Goal: Task Accomplishment & Management: Complete application form

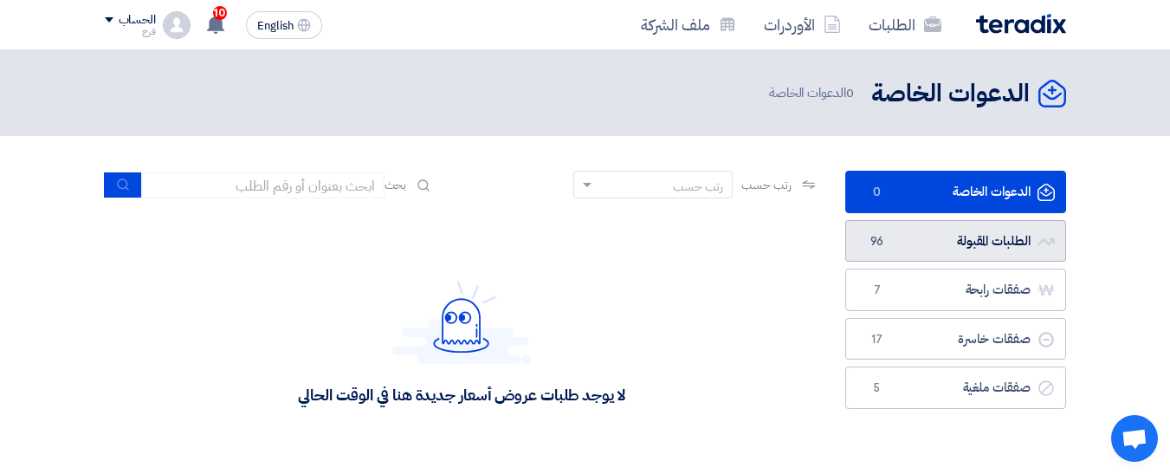
click at [960, 239] on link "الطلبات المقبولة الطلبات المقبولة 96" at bounding box center [955, 241] width 221 height 42
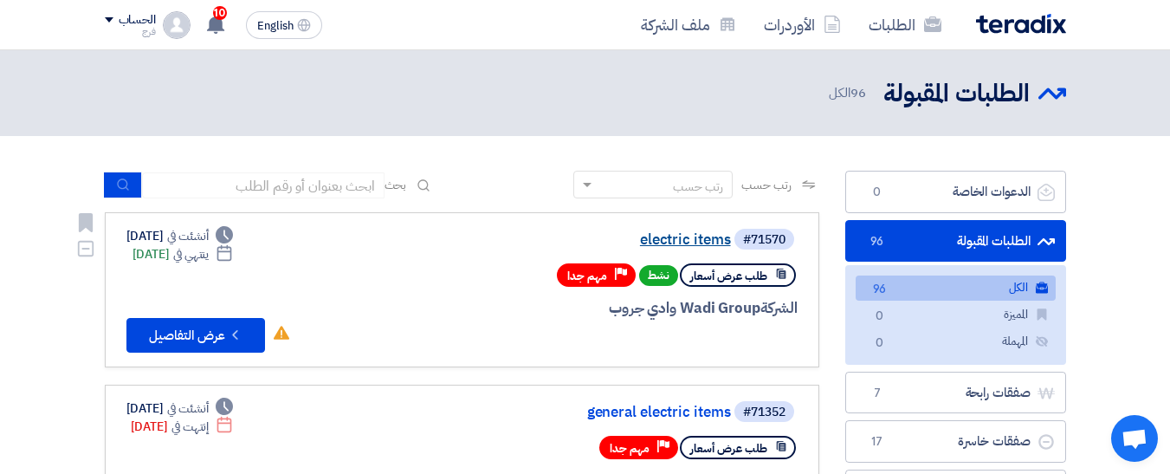
click at [686, 242] on link "electric items" at bounding box center [557, 240] width 346 height 16
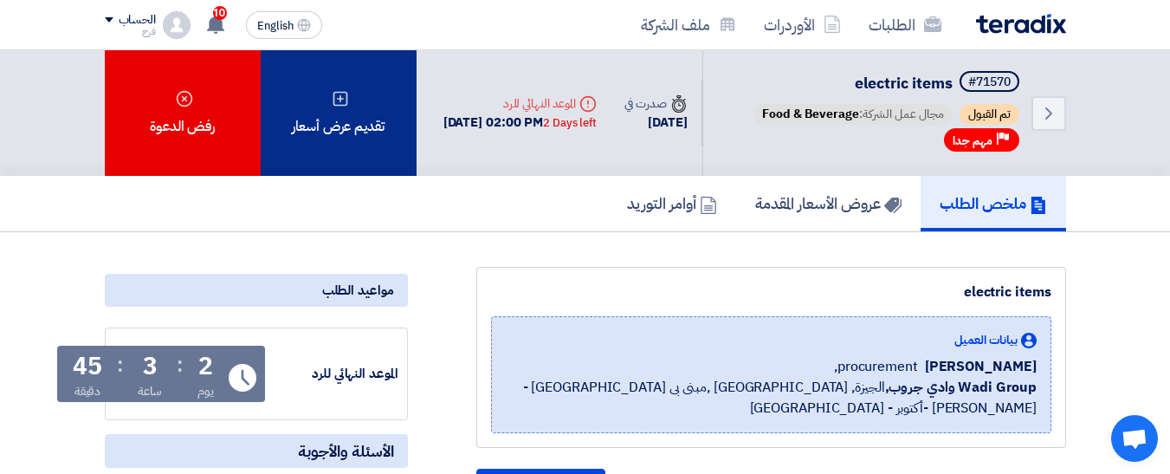
click at [358, 132] on div "تقديم عرض أسعار" at bounding box center [339, 113] width 156 height 126
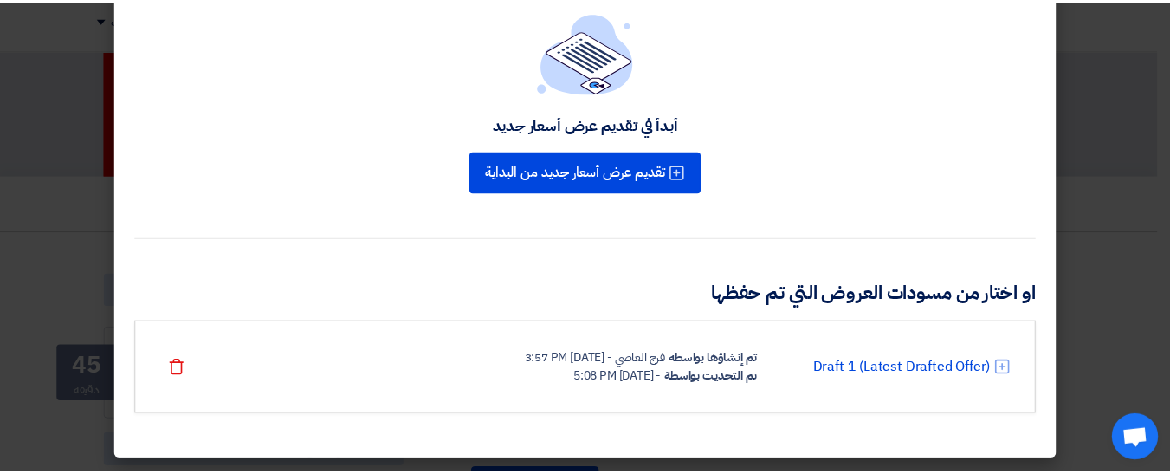
scroll to position [101, 0]
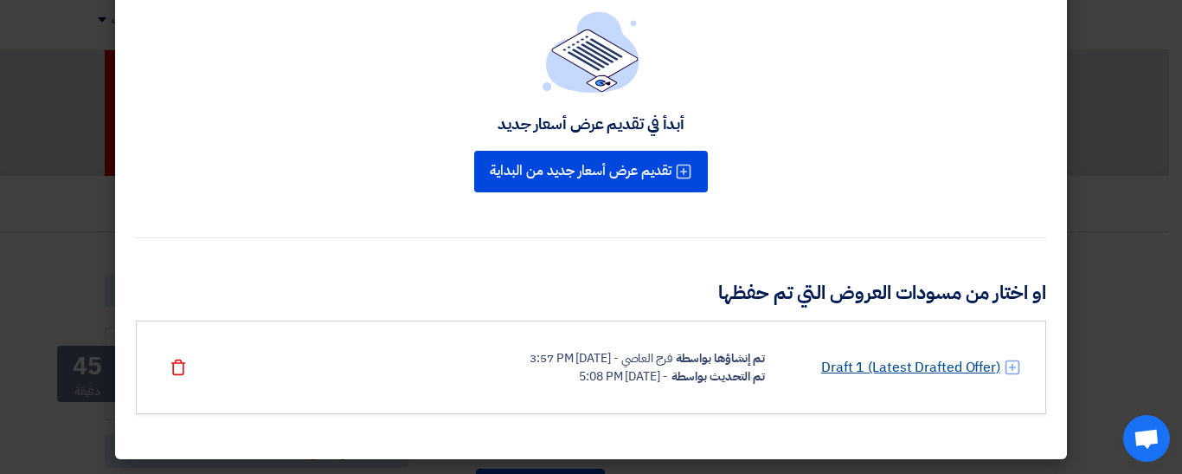
click at [957, 369] on link "Draft 1 (Latest Drafted Offer)" at bounding box center [911, 367] width 179 height 21
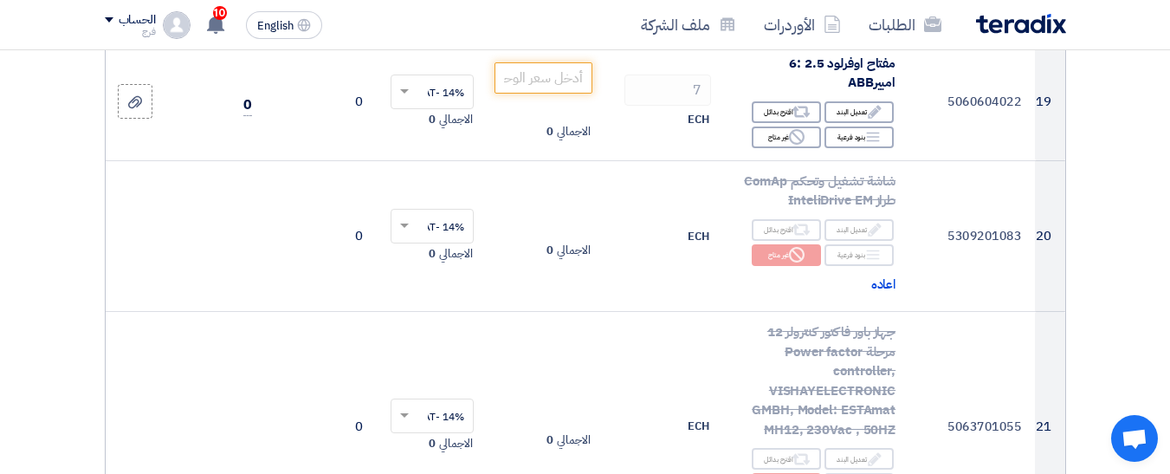
scroll to position [2337, 0]
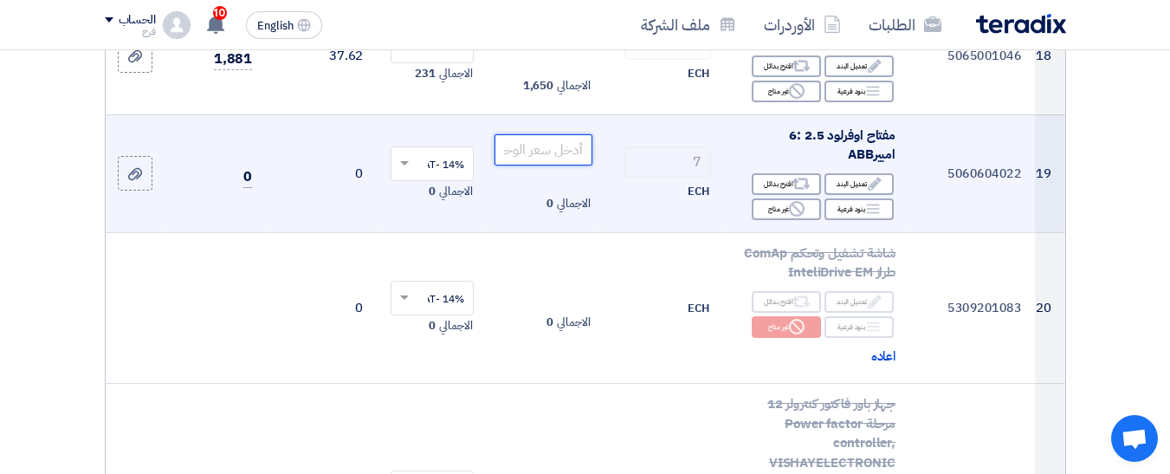
click at [548, 142] on input "number" at bounding box center [542, 149] width 97 height 31
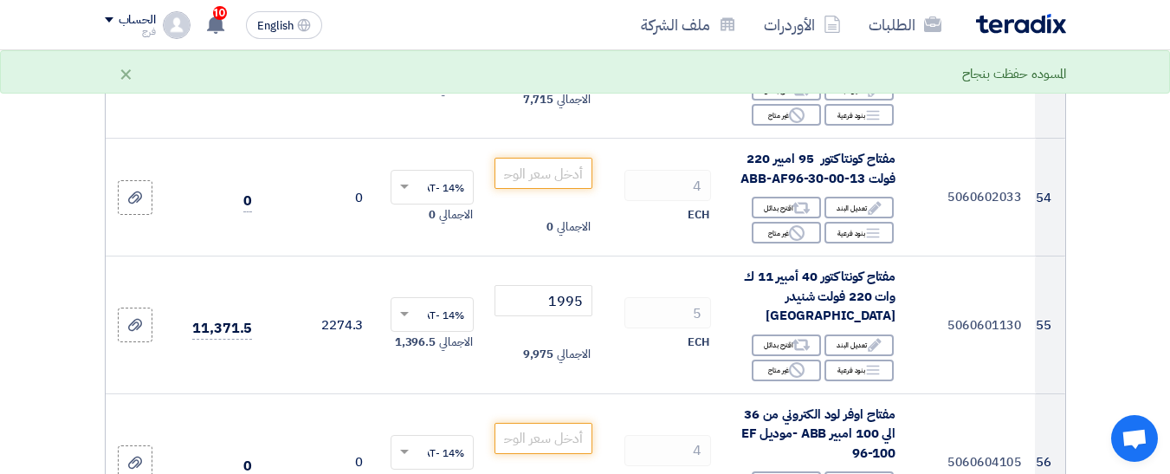
scroll to position [6666, 0]
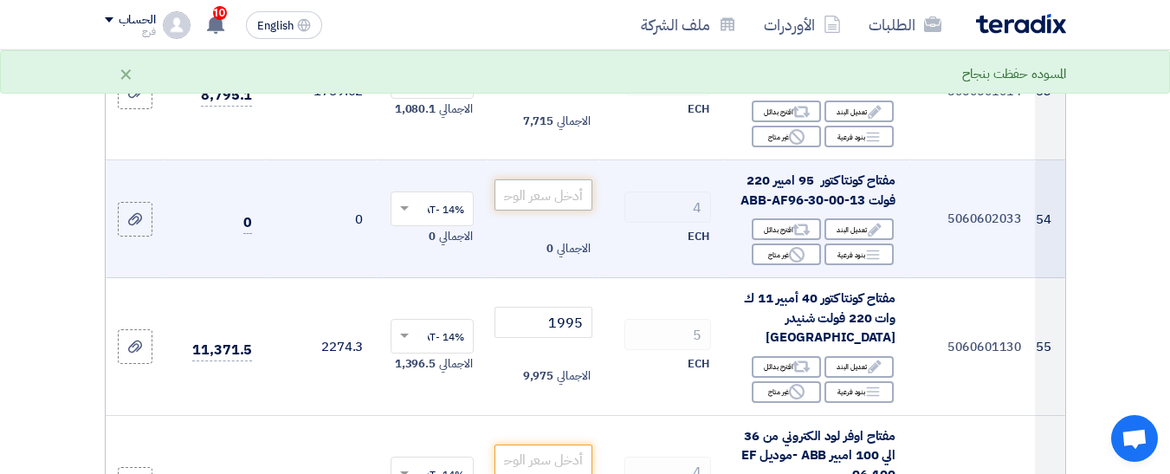
type input "1650"
click at [560, 179] on input "number" at bounding box center [542, 194] width 97 height 31
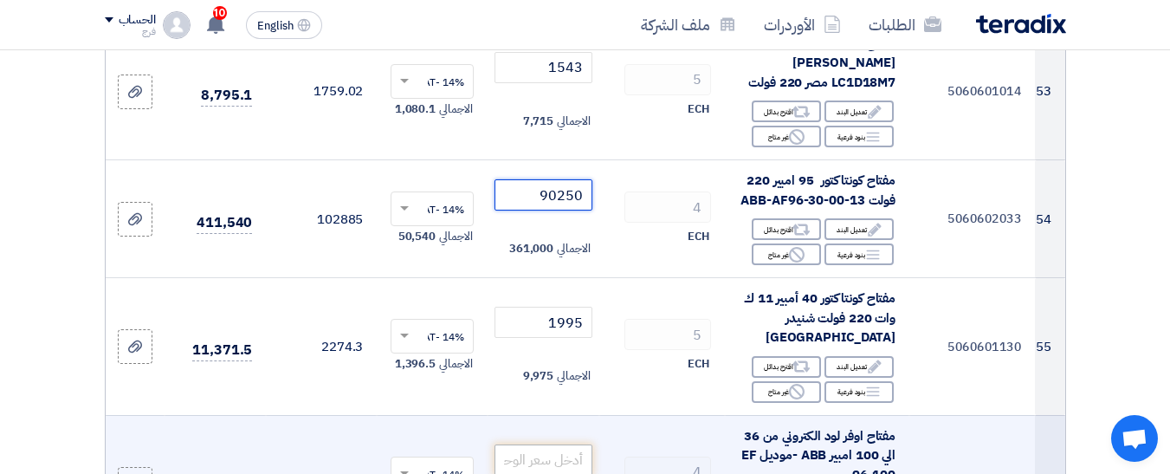
type input "90250"
click at [545, 444] on input "number" at bounding box center [542, 459] width 97 height 31
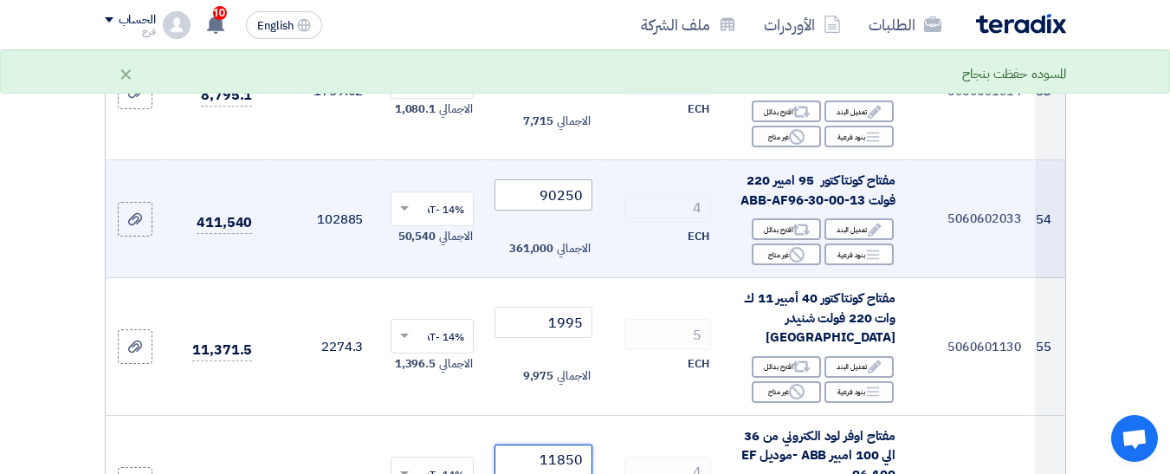
type input "11850"
click at [559, 179] on input "90250" at bounding box center [542, 194] width 97 height 31
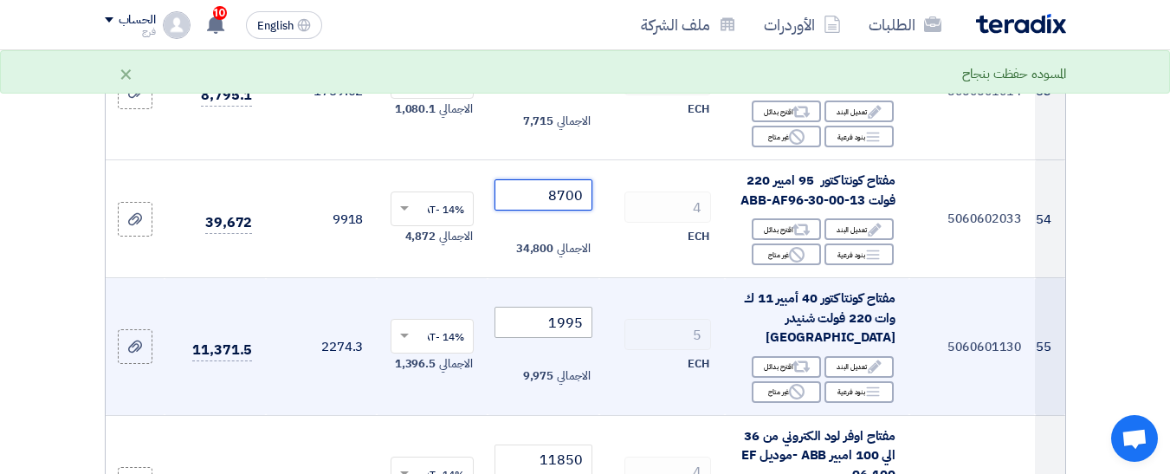
type input "8700"
click at [525, 306] on input "1995" at bounding box center [542, 321] width 97 height 31
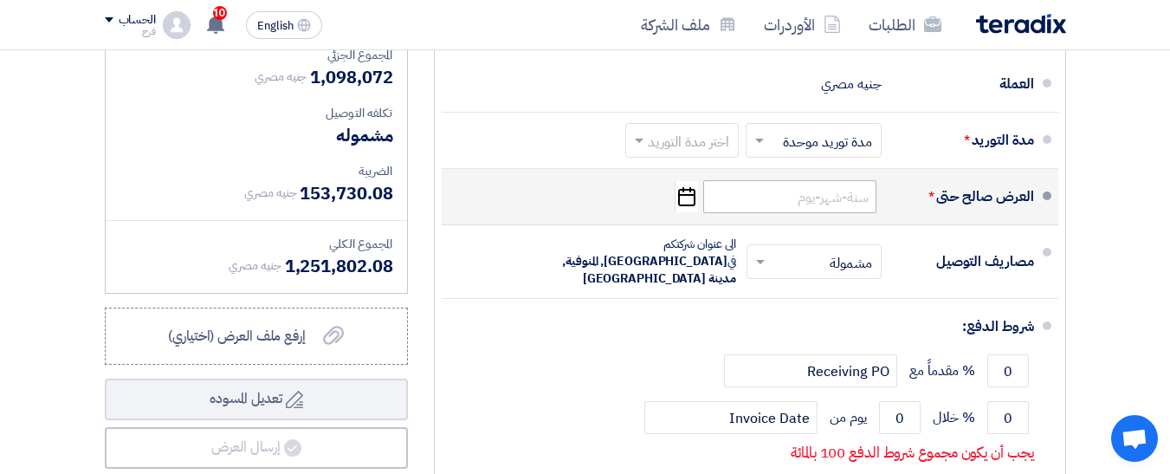
scroll to position [9971, 0]
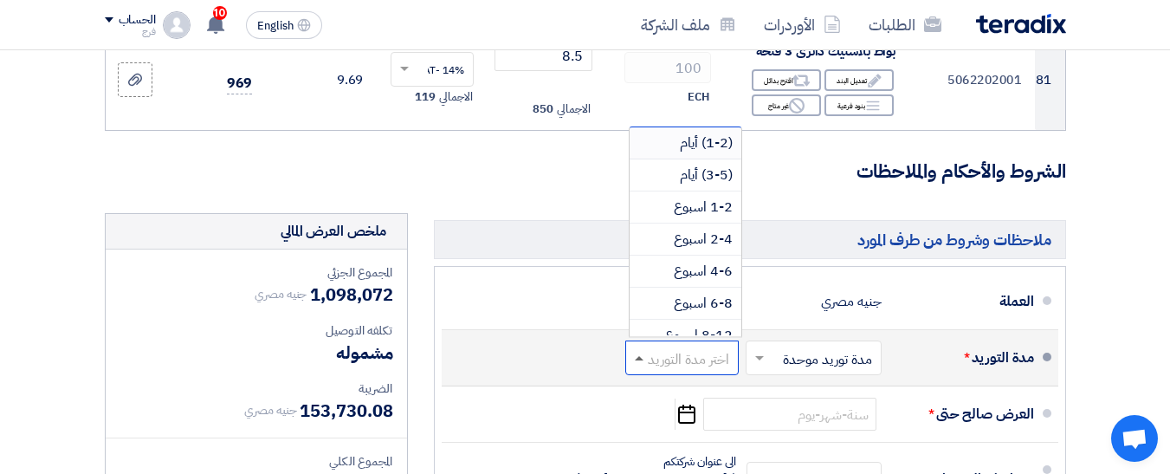
click at [636, 356] on span at bounding box center [639, 358] width 9 height 4
click at [712, 164] on span "(3-5) أيام" at bounding box center [706, 174] width 53 height 21
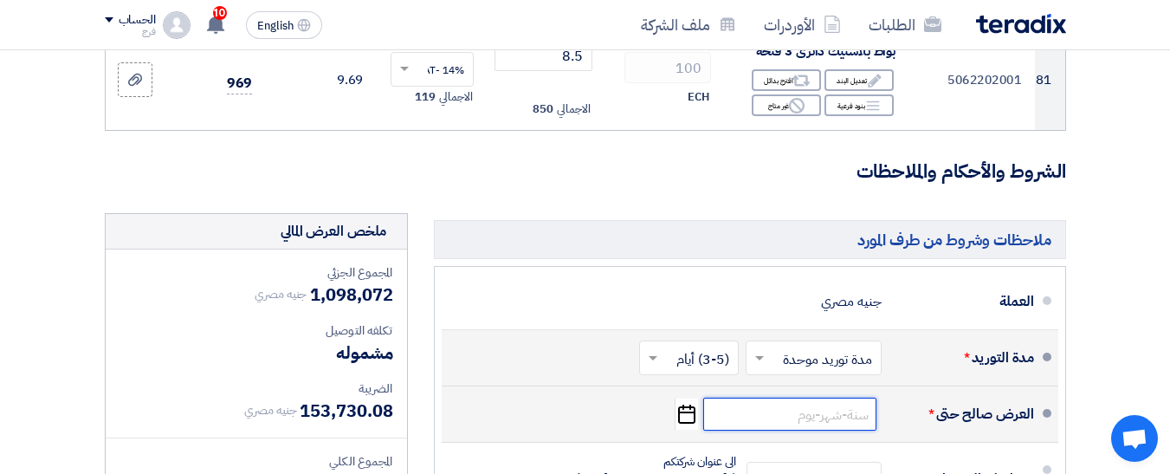
click at [751, 397] on input at bounding box center [789, 413] width 173 height 33
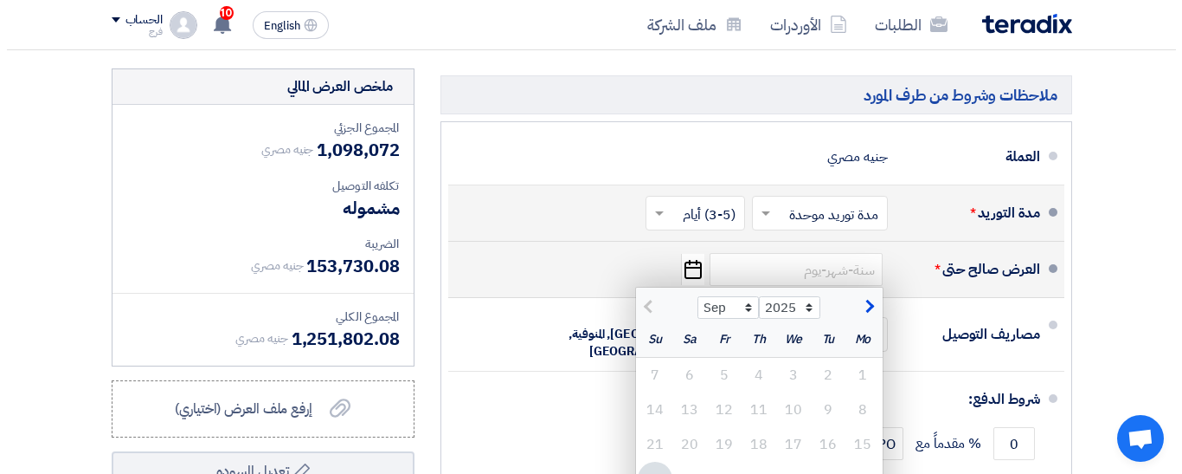
scroll to position [10230, 0]
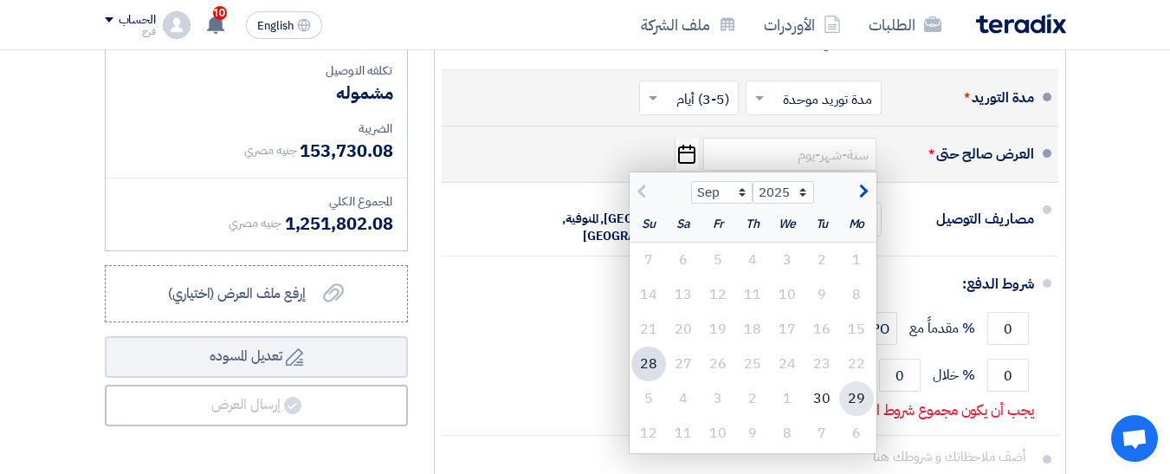
click at [858, 381] on div "29" at bounding box center [856, 398] width 35 height 35
type input "[DATE]"
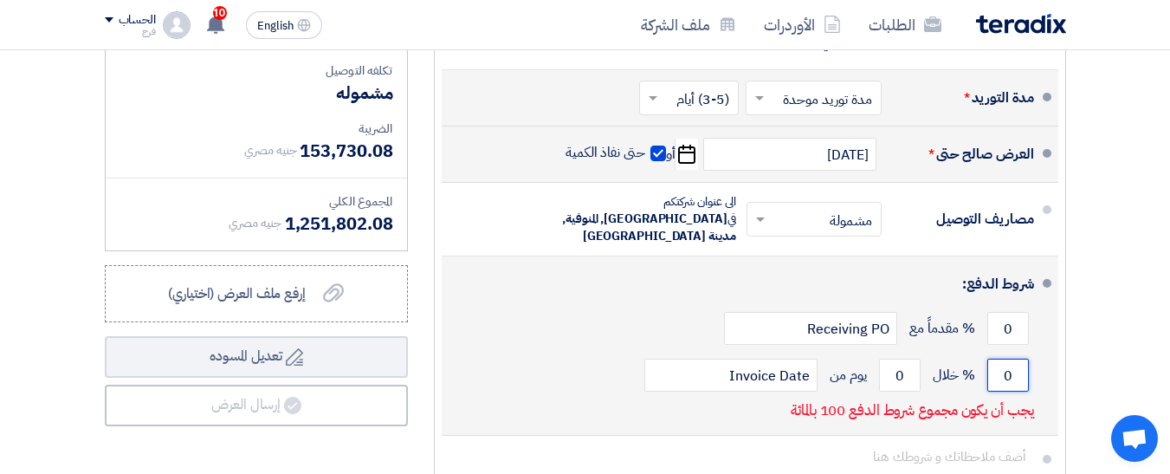
click at [1010, 358] on input "0" at bounding box center [1008, 374] width 42 height 33
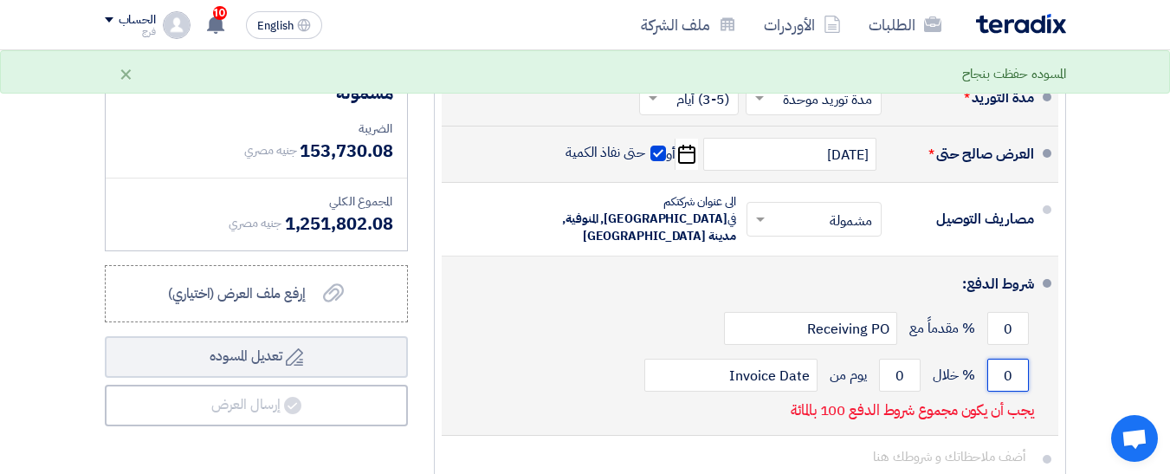
click at [1010, 358] on input "0" at bounding box center [1008, 374] width 42 height 33
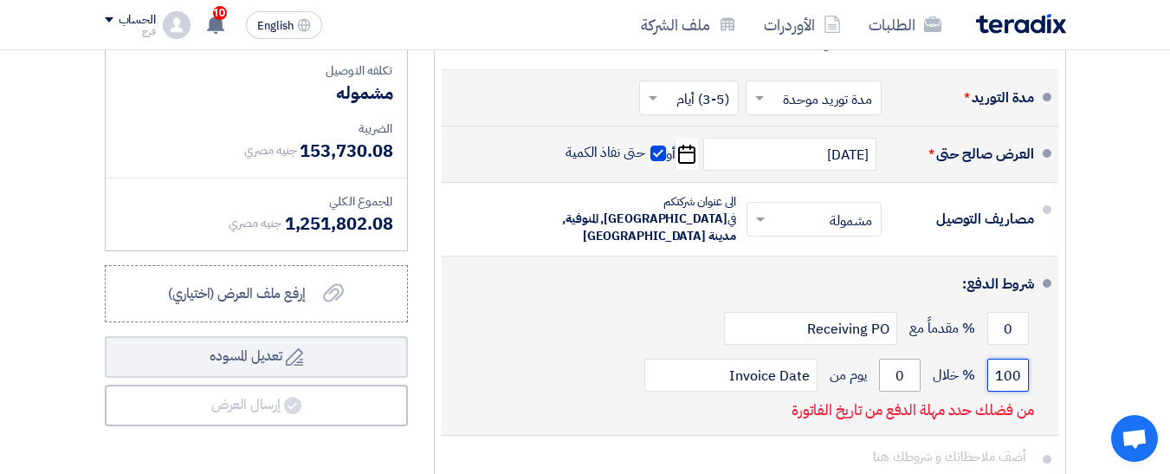
type input "100"
click at [882, 358] on input "0" at bounding box center [900, 374] width 42 height 33
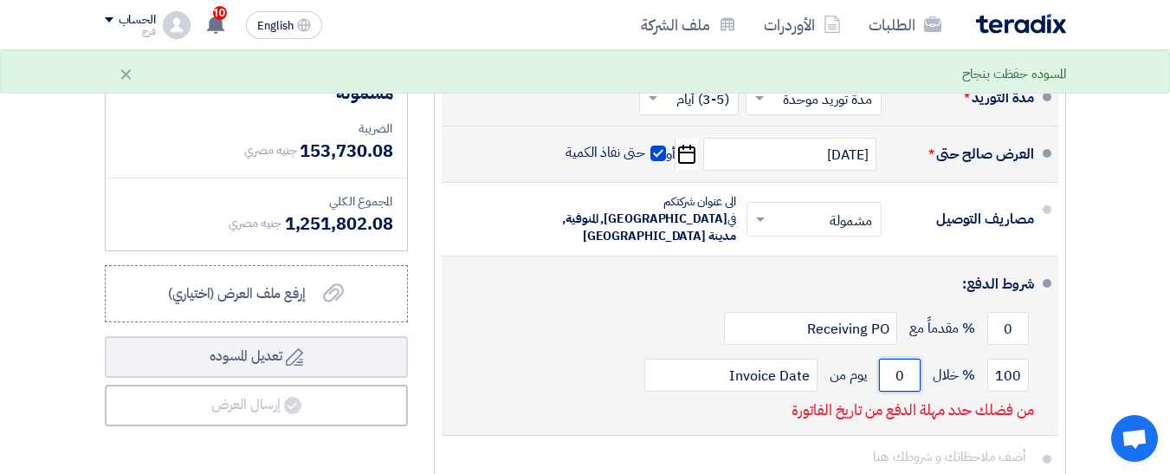
click at [882, 358] on input "0" at bounding box center [900, 374] width 42 height 33
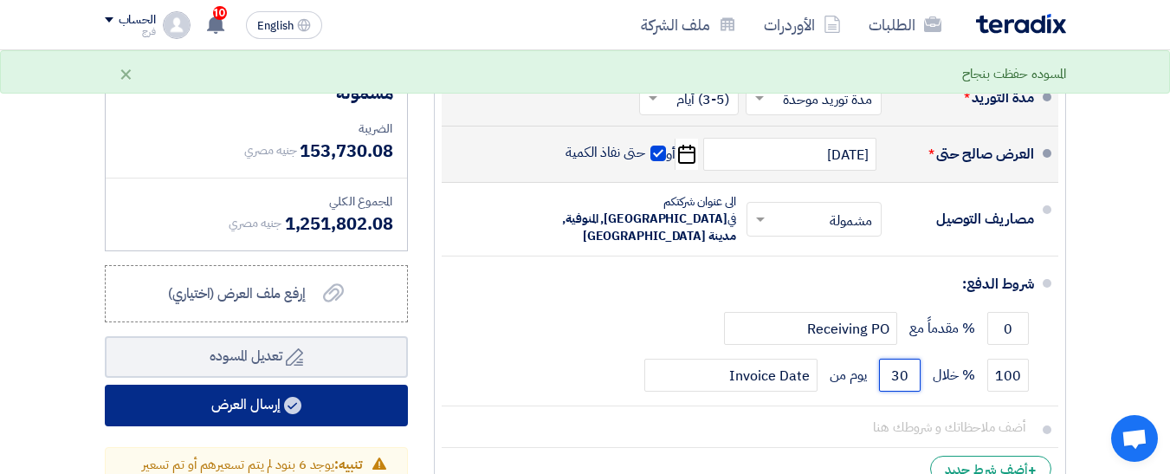
type input "30"
click at [250, 384] on button "إرسال العرض" at bounding box center [256, 405] width 303 height 42
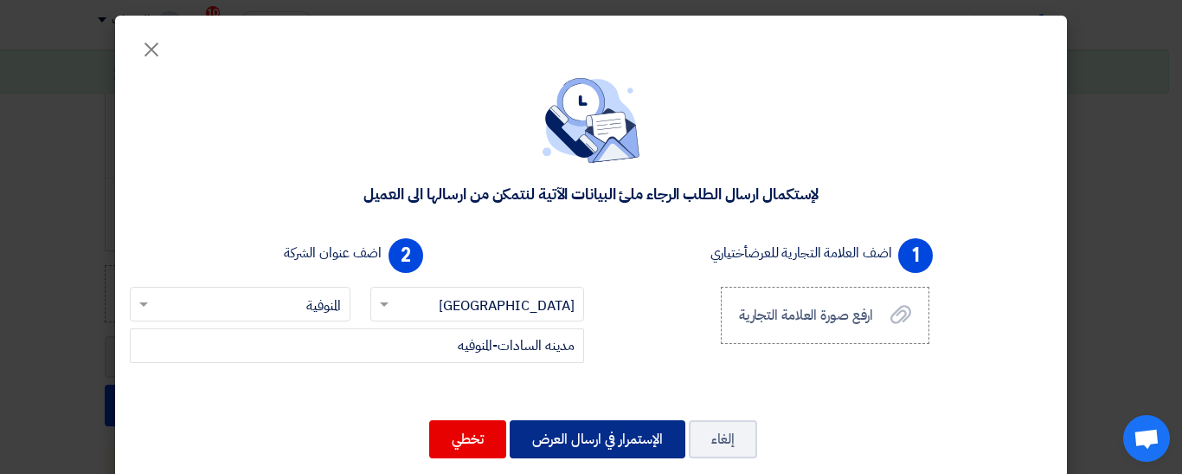
click at [634, 442] on button "الإستمرار في ارسال العرض" at bounding box center [598, 439] width 176 height 38
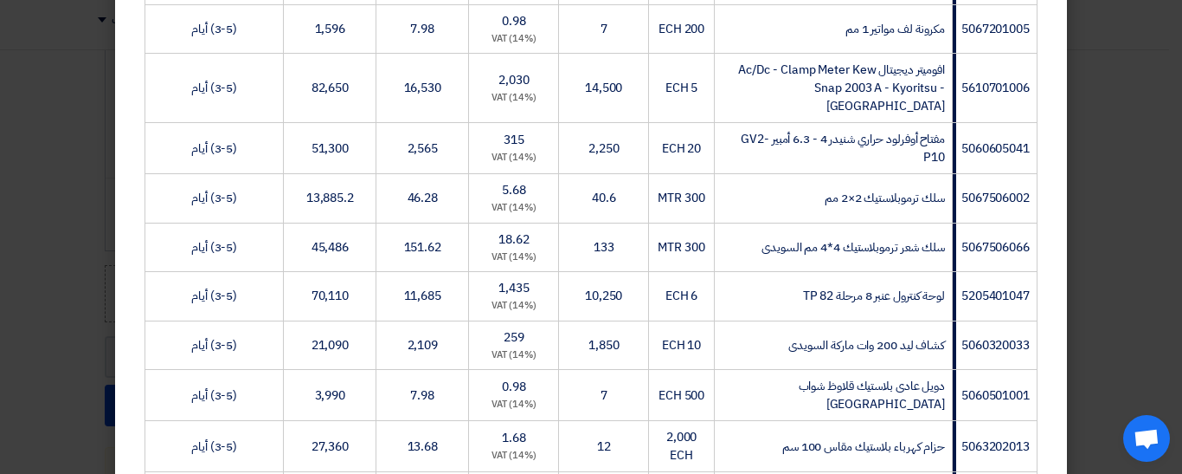
scroll to position [4303, 0]
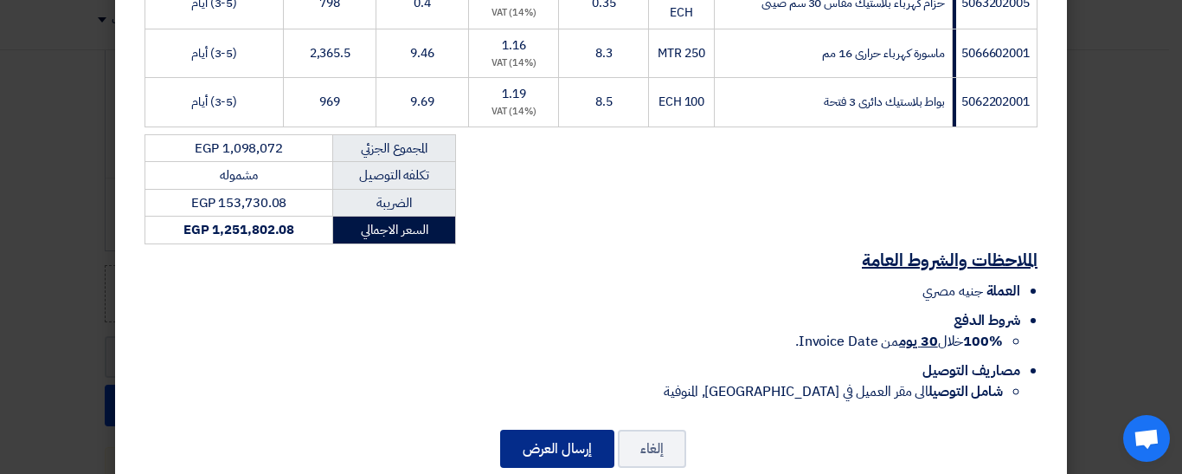
click at [557, 429] on button "إرسال العرض" at bounding box center [557, 448] width 114 height 38
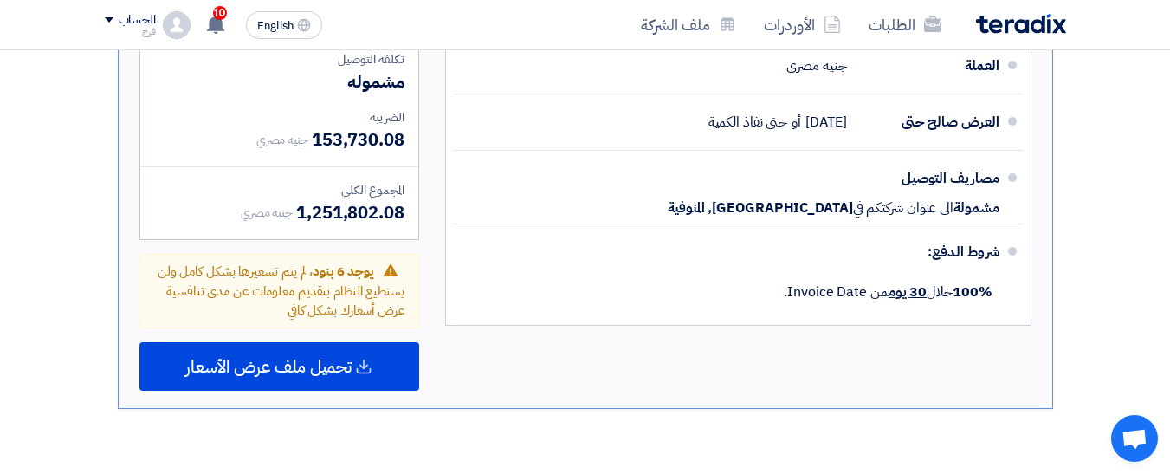
scroll to position [6431, 0]
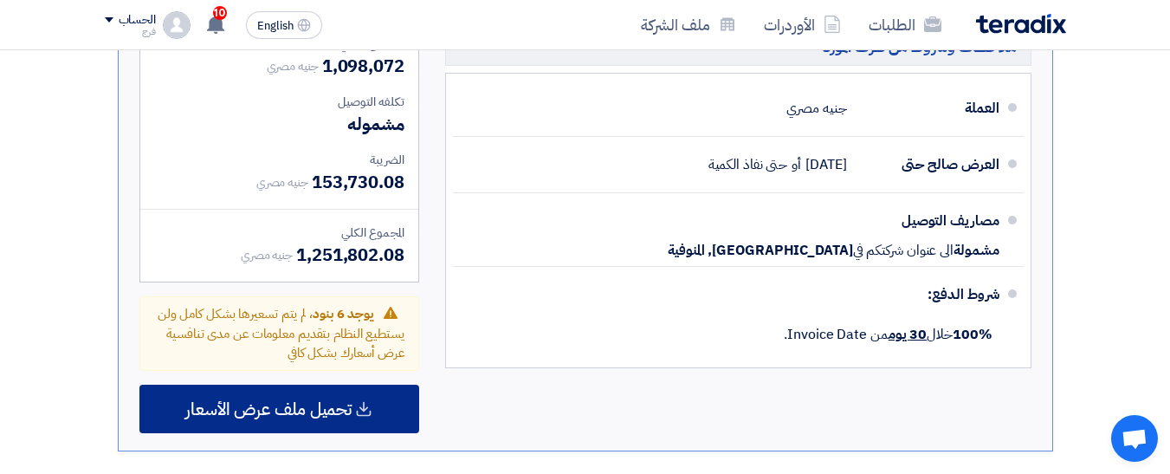
click at [363, 401] on use at bounding box center [364, 408] width 15 height 15
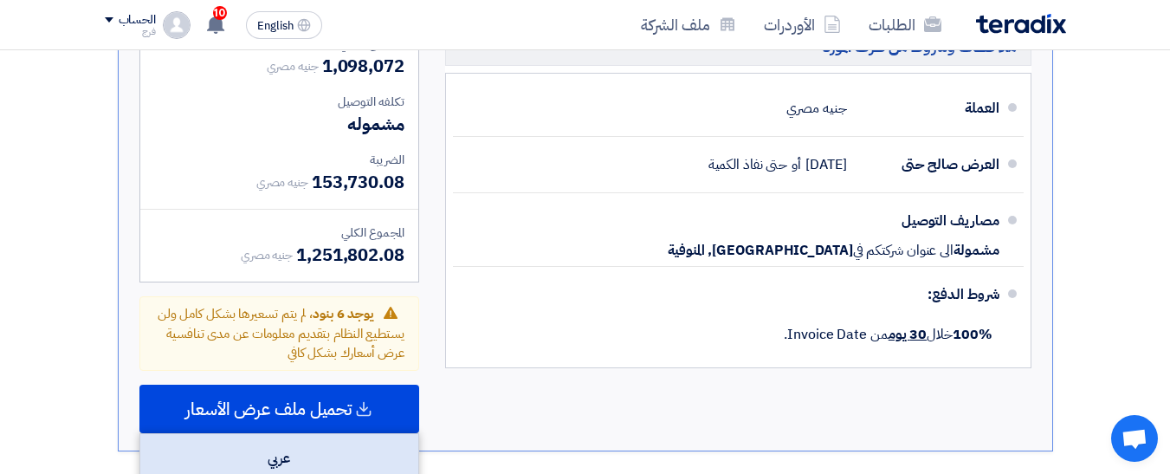
click at [281, 434] on div "عربي" at bounding box center [279, 458] width 278 height 49
